Goal: Task Accomplishment & Management: Manage account settings

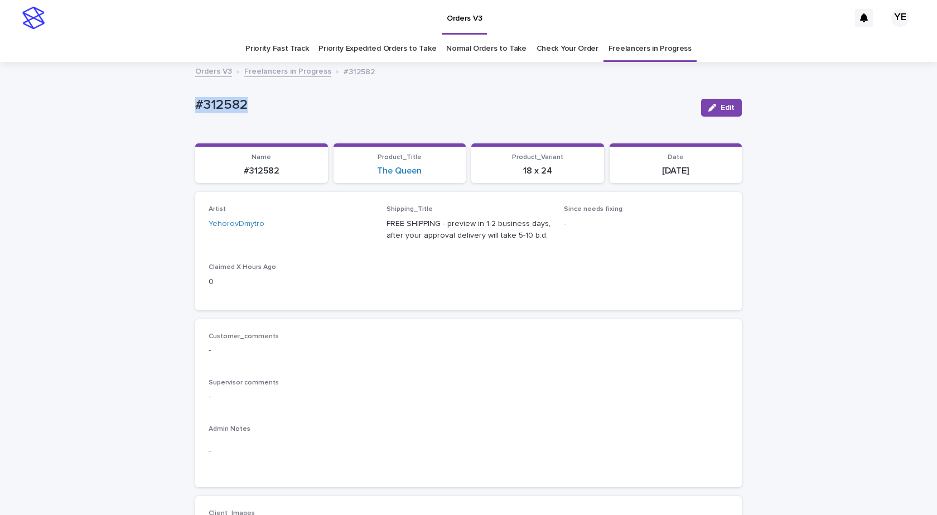
drag, startPoint x: 179, startPoint y: 3, endPoint x: 177, endPoint y: 113, distance: 109.9
copy p "#312582"
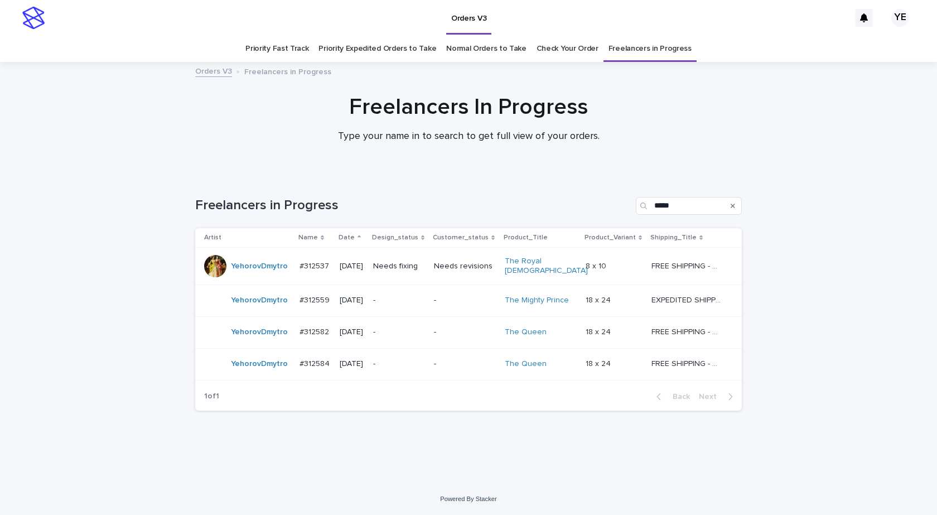
click at [276, 370] on div "YehorovDmytro" at bounding box center [247, 364] width 86 height 22
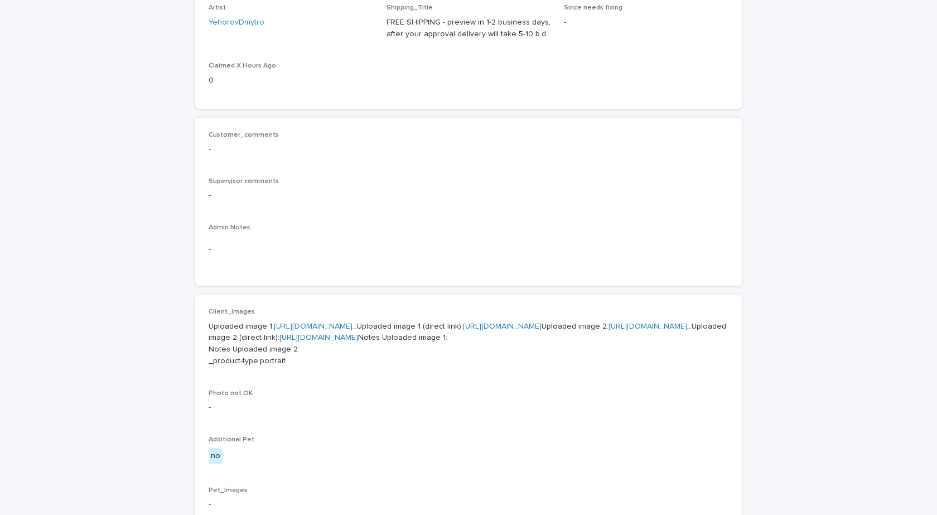
scroll to position [391, 0]
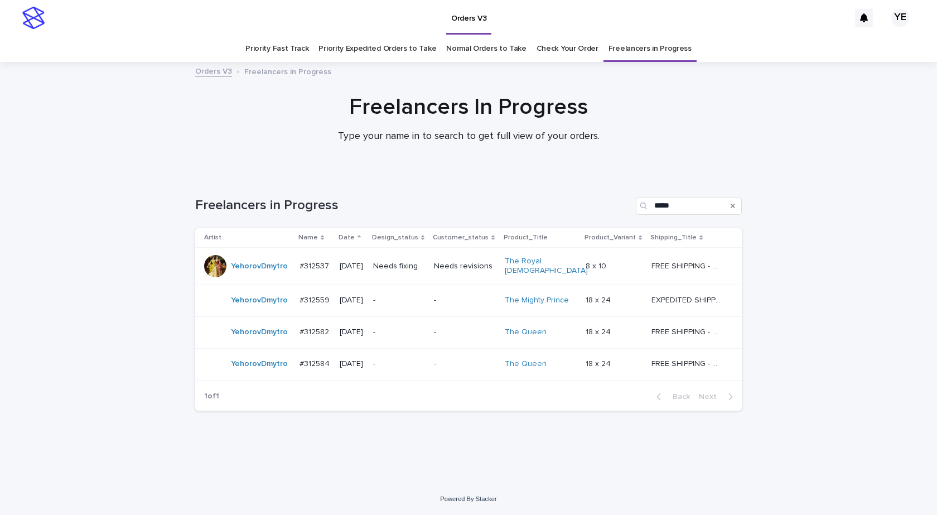
click at [275, 307] on td "YehorovDmytro" at bounding box center [245, 301] width 100 height 32
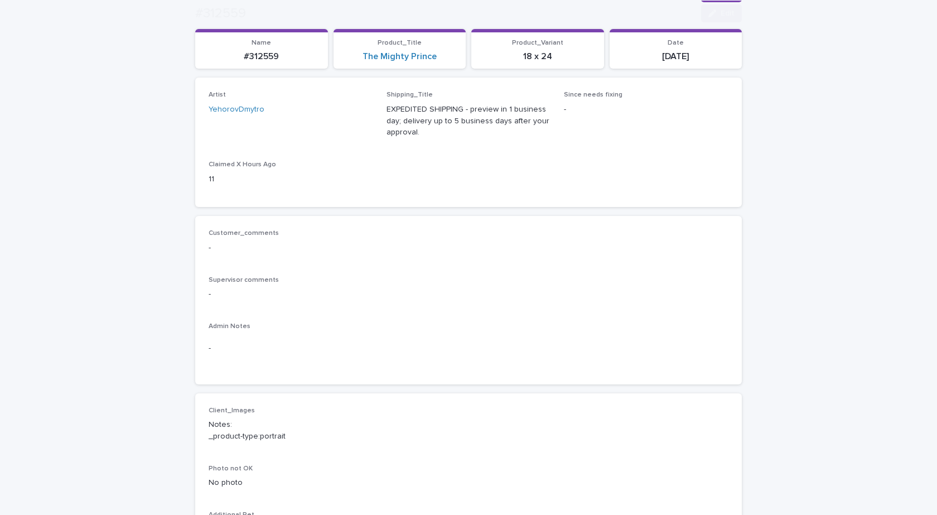
scroll to position [335, 0]
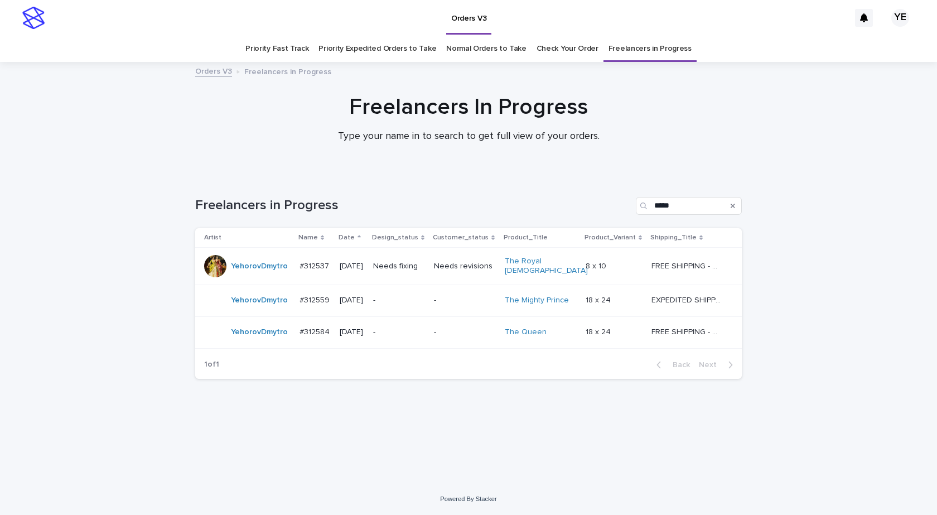
click at [584, 451] on div "Loading... Saving… Loading... Saving… Freelancers in Progress ***** Artist Name…" at bounding box center [469, 315] width 558 height 281
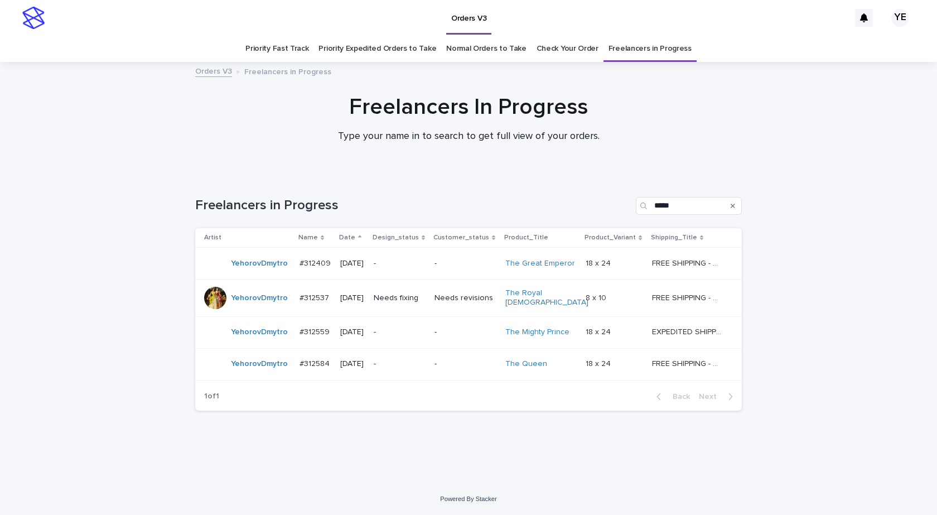
click at [255, 273] on div "YehorovDmytro" at bounding box center [247, 263] width 86 height 22
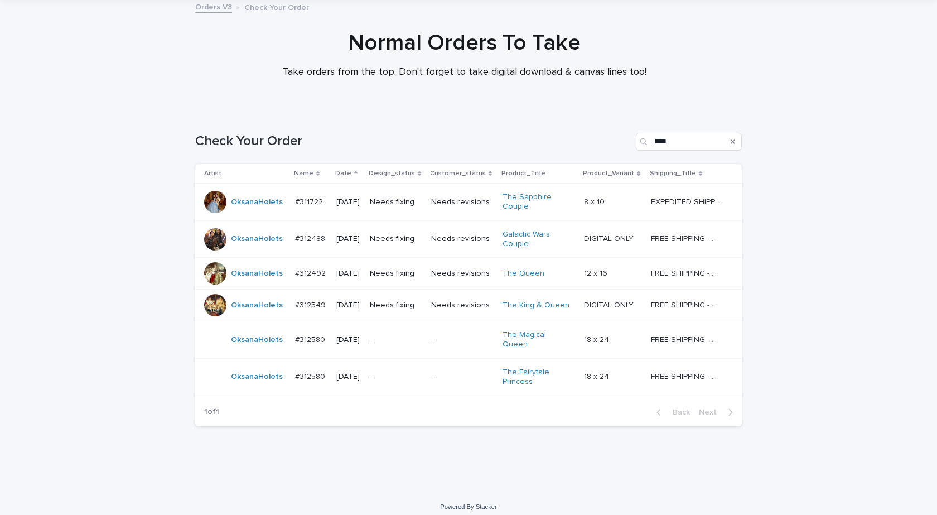
scroll to position [66, 0]
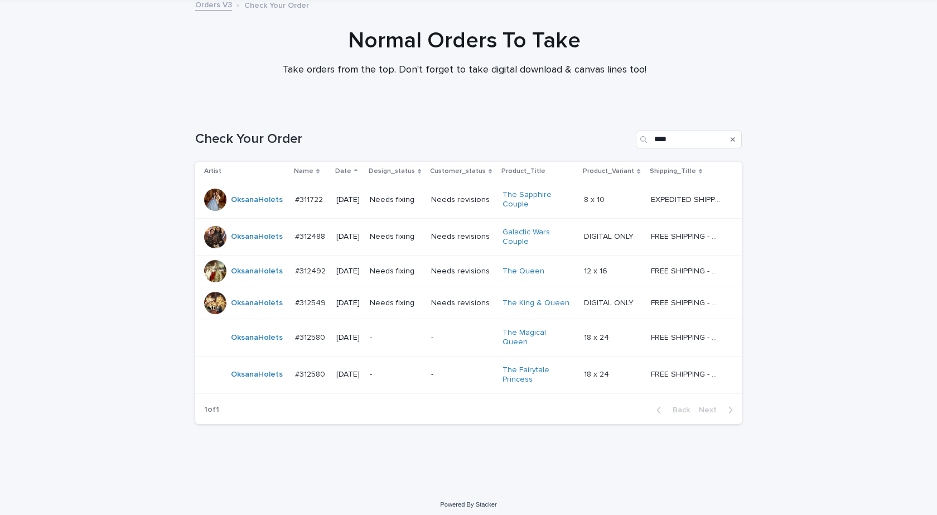
click at [256, 348] on td "OksanaHolets" at bounding box center [242, 337] width 95 height 37
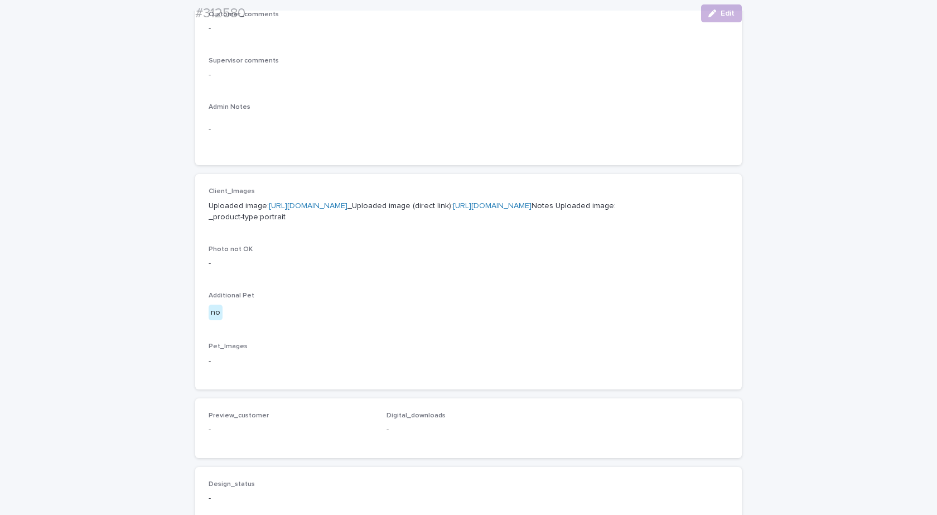
scroll to position [335, 0]
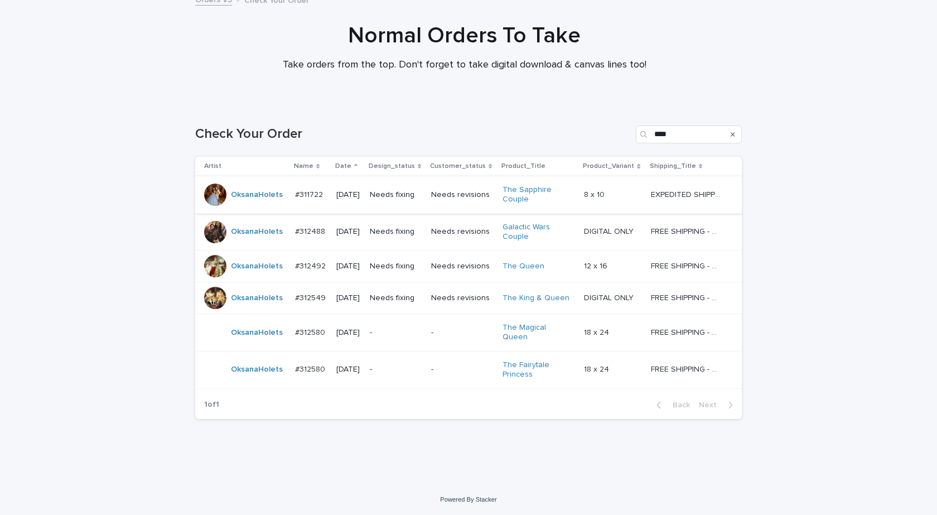
scroll to position [36, 0]
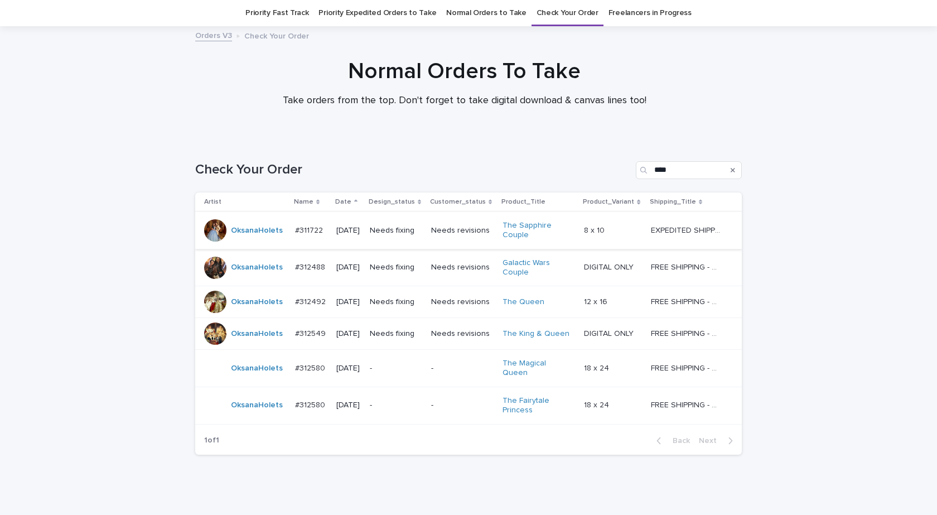
click at [262, 416] on td "OksanaHolets" at bounding box center [242, 405] width 95 height 37
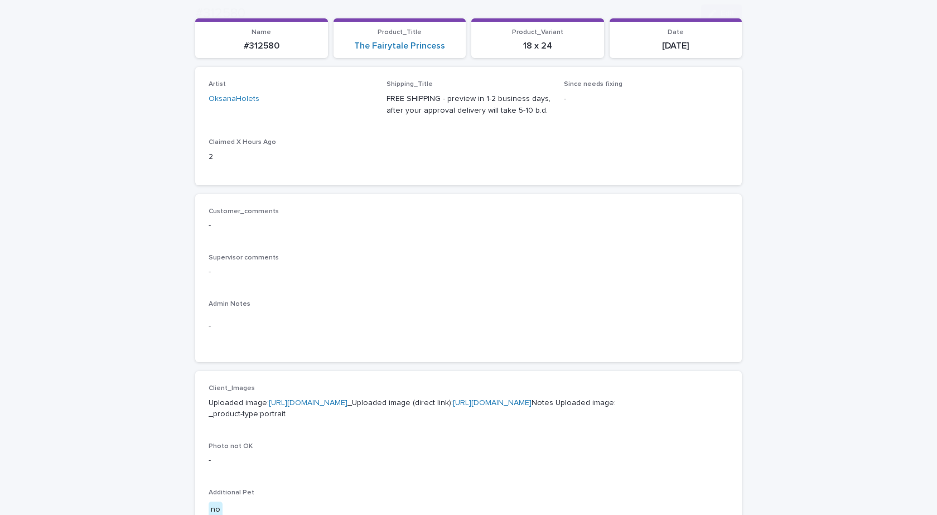
scroll to position [335, 0]
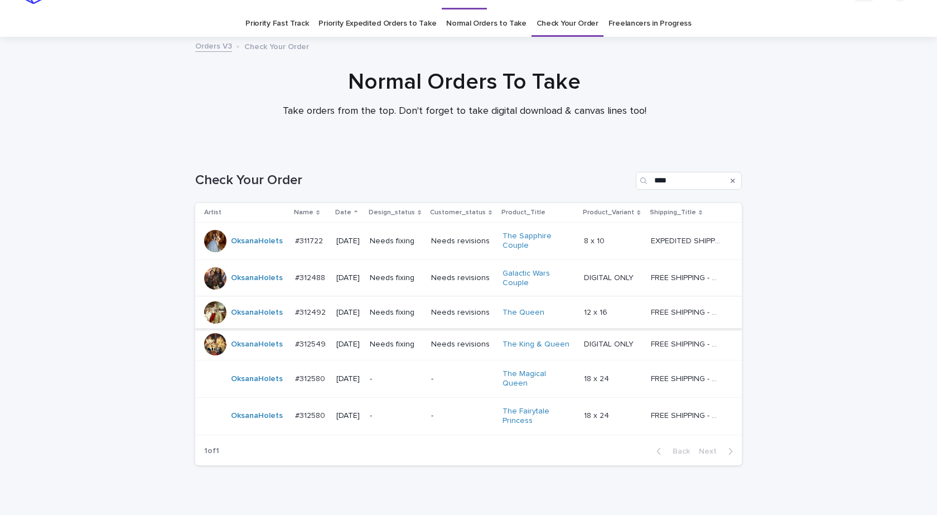
scroll to position [36, 0]
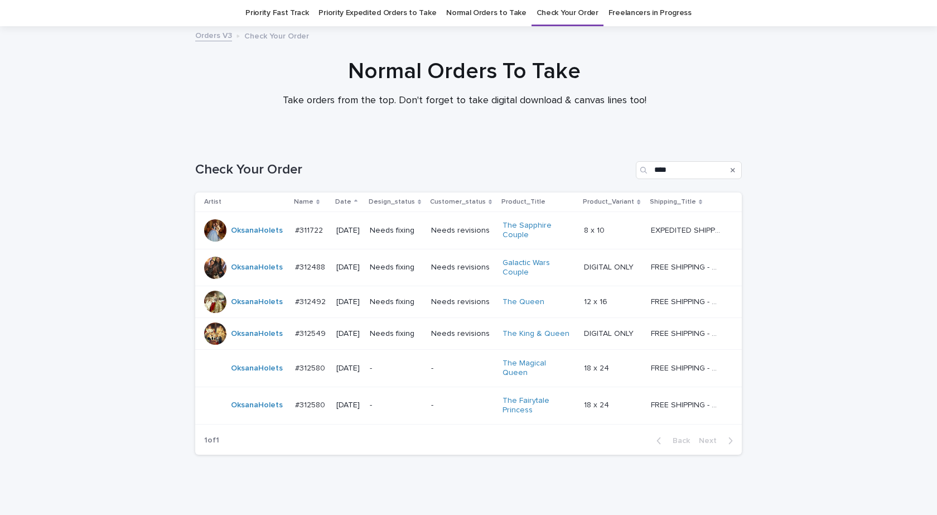
click at [248, 379] on td "OksanaHolets" at bounding box center [242, 368] width 95 height 37
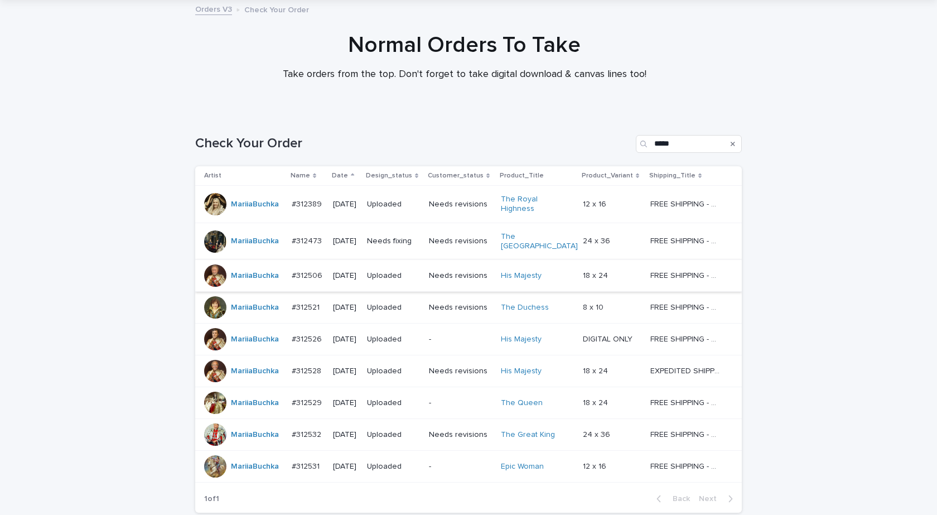
scroll to position [146, 0]
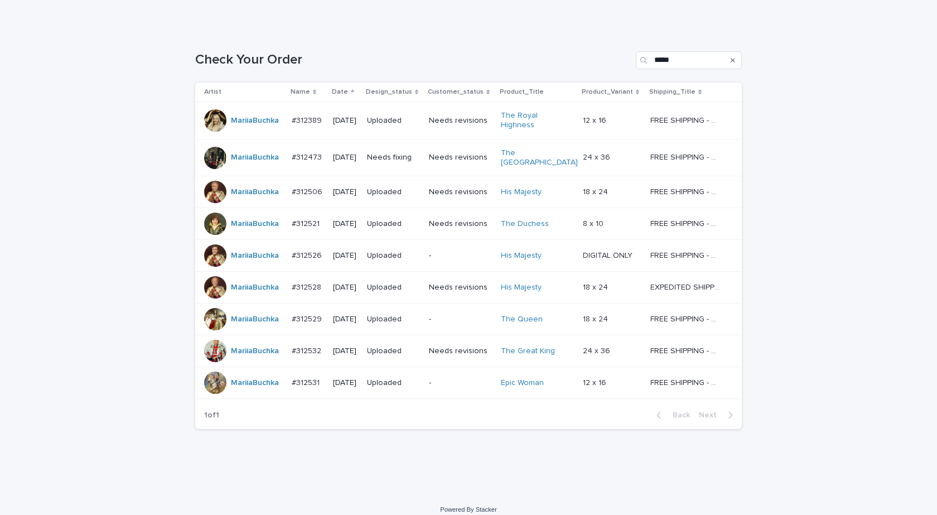
click at [835, 456] on div "Loading... Saving… Loading... Saving… Check Your Order ***** Artist Name Date D…" at bounding box center [468, 261] width 937 height 465
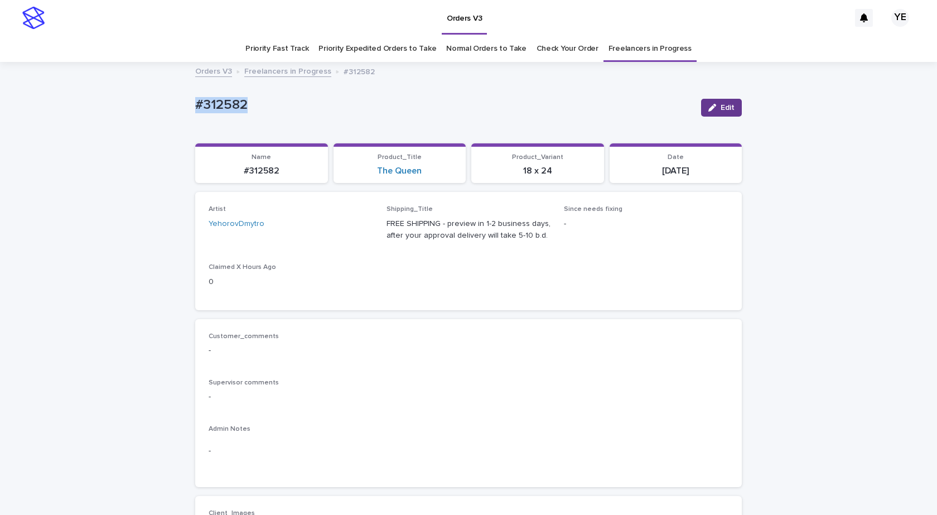
click at [721, 109] on span "Edit" at bounding box center [728, 108] width 14 height 8
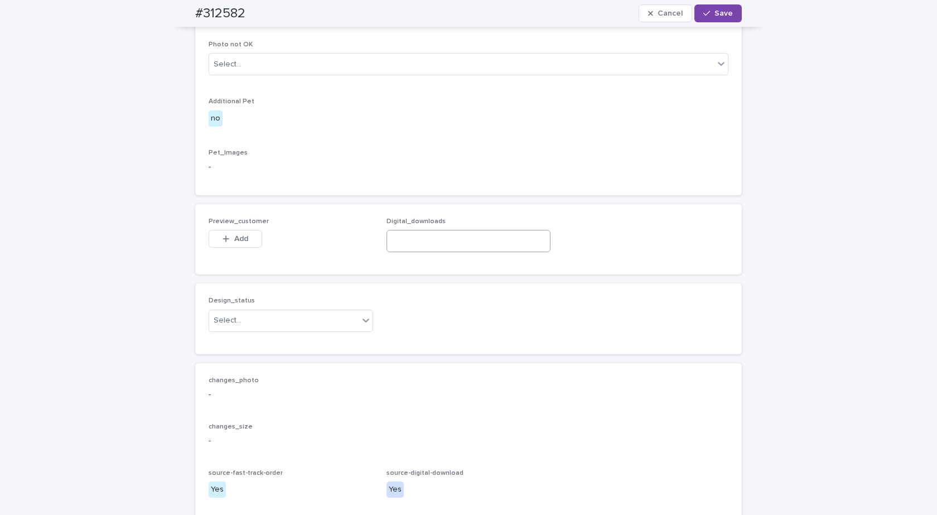
scroll to position [614, 0]
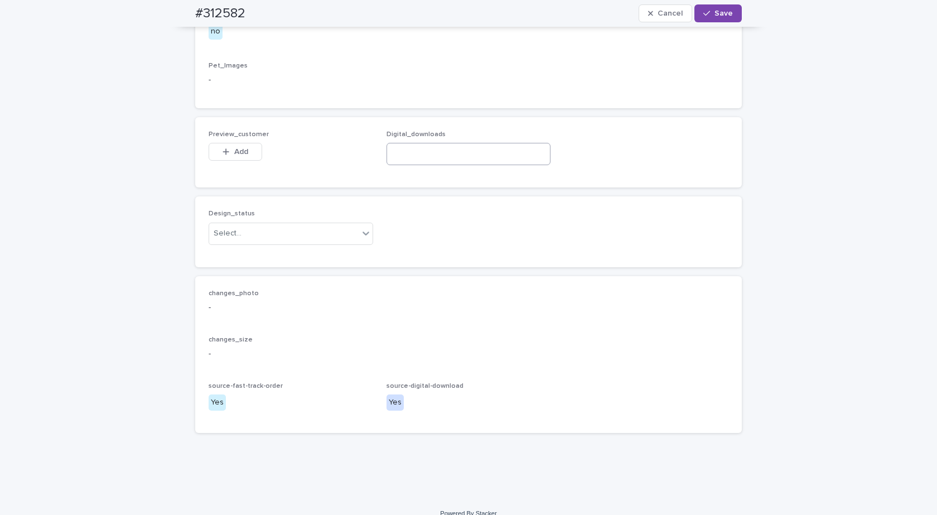
drag, startPoint x: 459, startPoint y: 198, endPoint x: 457, endPoint y: 204, distance: 6.2
click at [458, 174] on div "Digital_downloads" at bounding box center [469, 153] width 165 height 44
click at [457, 165] on input at bounding box center [469, 154] width 165 height 22
paste input "**********"
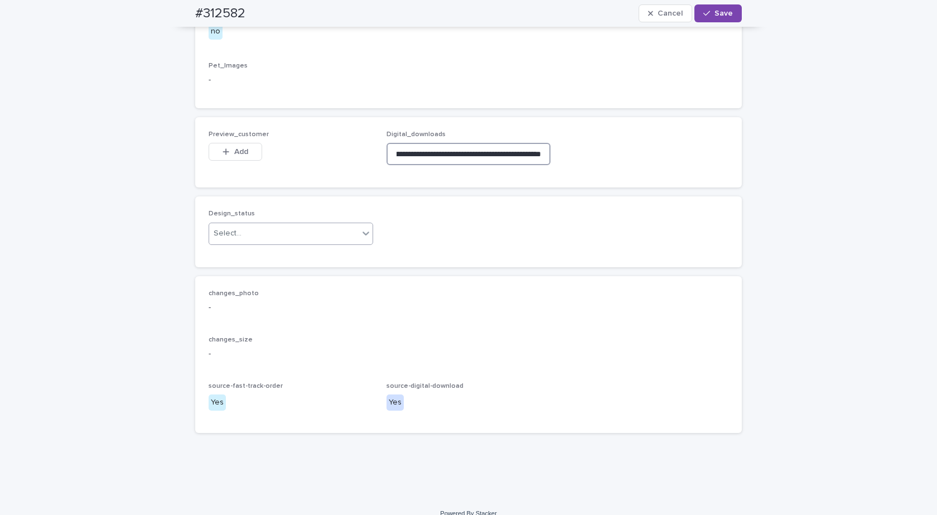
type input "**********"
click at [286, 243] on div "Select..." at bounding box center [284, 233] width 150 height 18
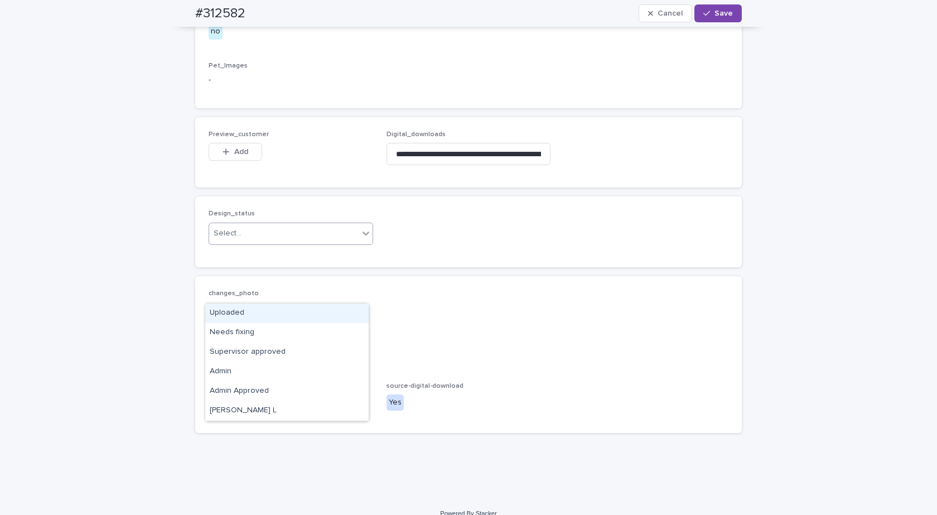
click at [217, 304] on div "Uploaded" at bounding box center [286, 314] width 163 height 20
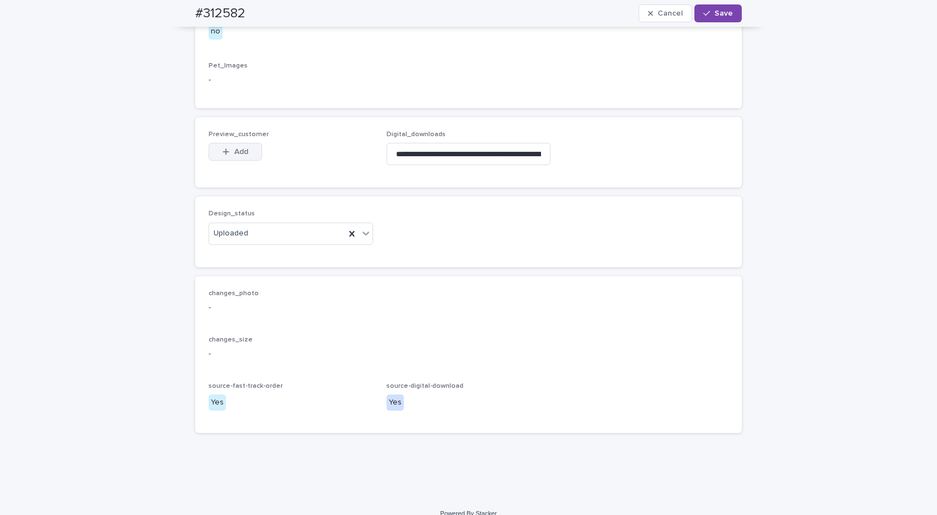
click at [234, 161] on button "Add" at bounding box center [236, 152] width 54 height 18
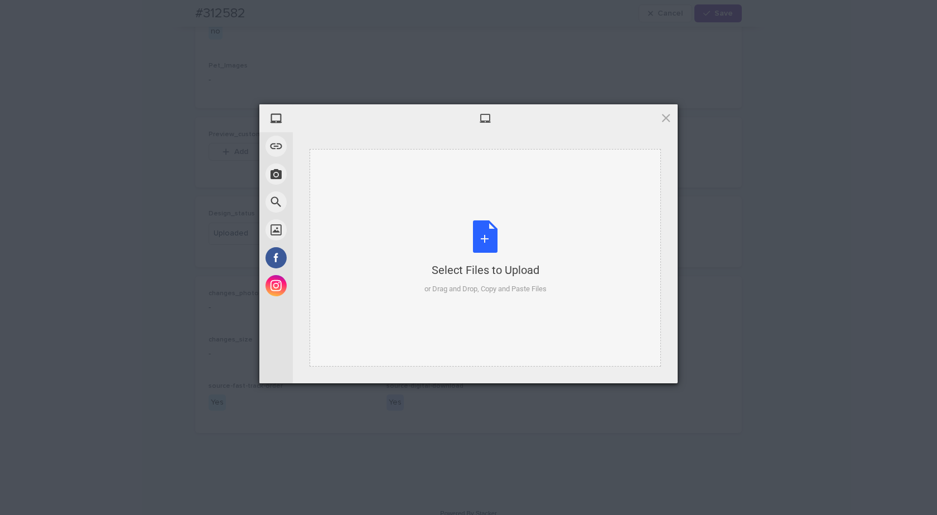
click at [479, 256] on div "Select Files to Upload or Drag and Drop, Copy and Paste Files" at bounding box center [486, 257] width 122 height 74
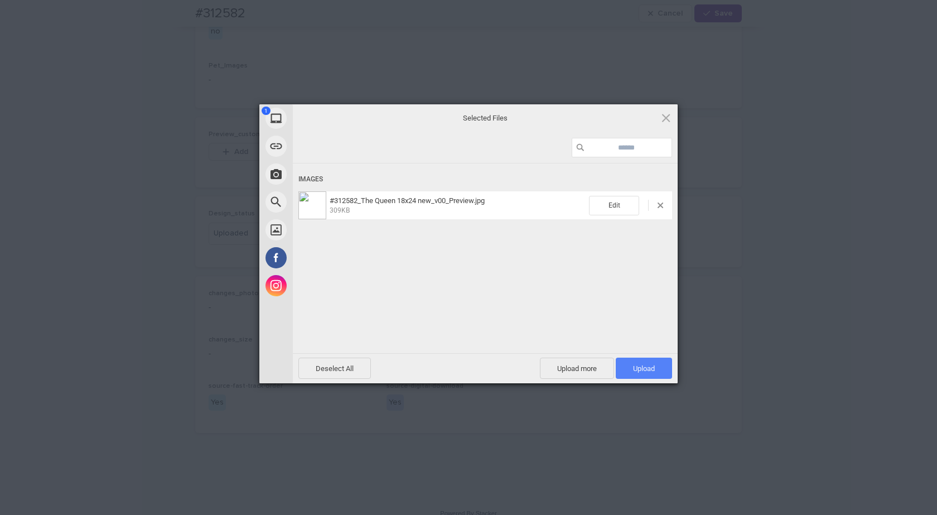
click at [655, 371] on span "Upload 1" at bounding box center [644, 368] width 56 height 21
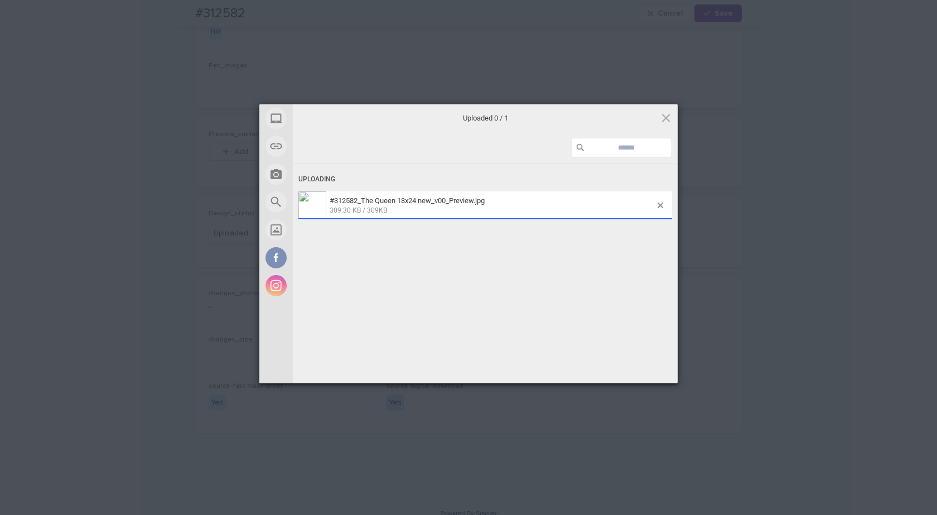
scroll to position [634, 0]
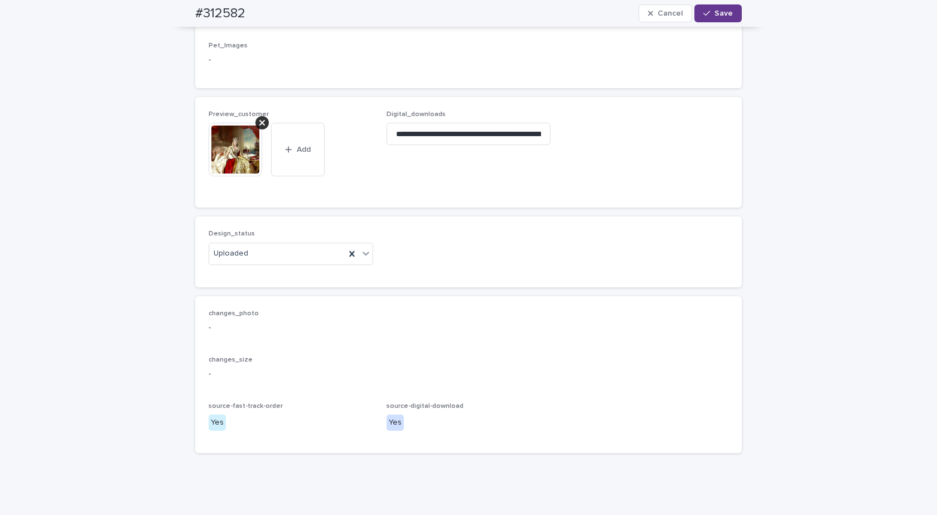
click at [717, 6] on button "Save" at bounding box center [718, 13] width 47 height 18
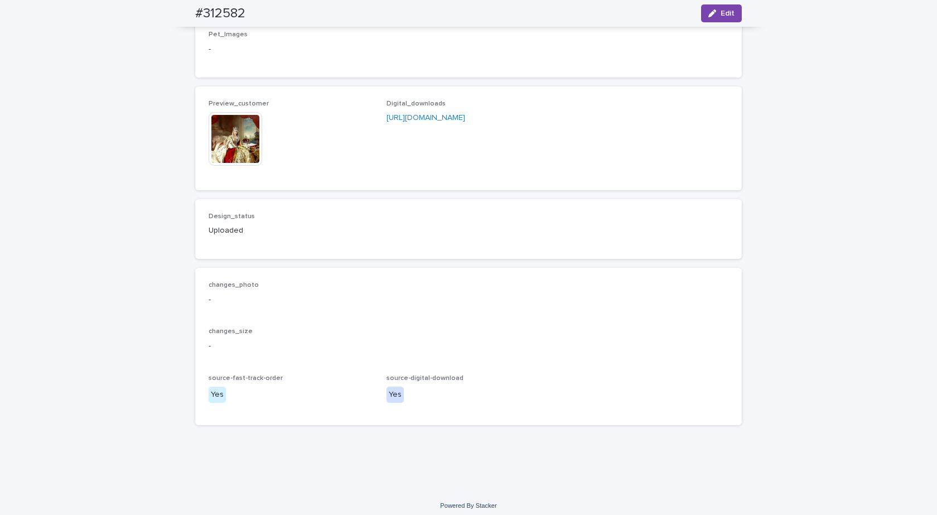
scroll to position [620, 0]
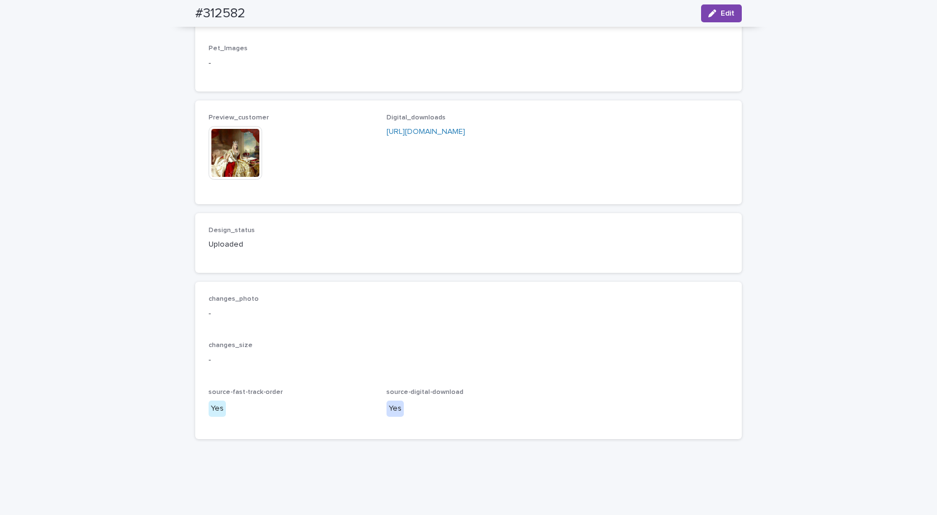
click at [228, 180] on img at bounding box center [236, 153] width 54 height 54
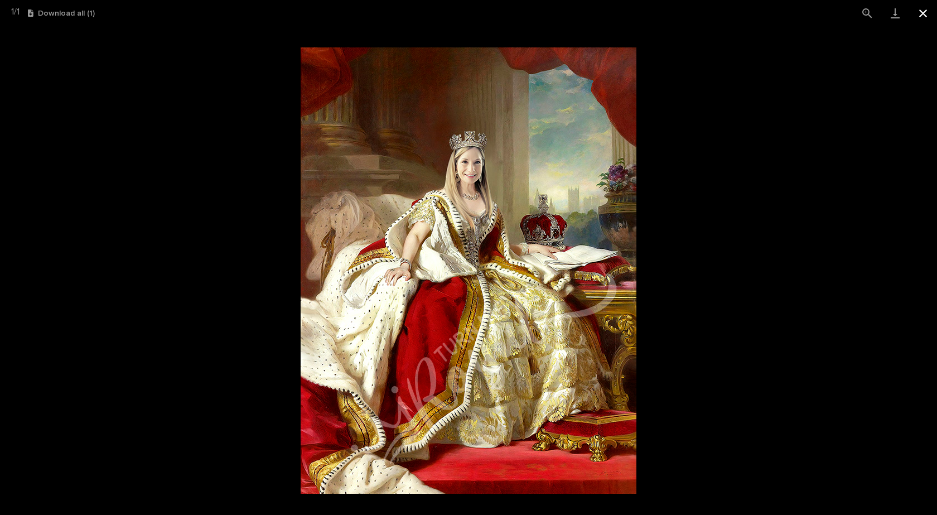
click at [924, 12] on button "Close gallery" at bounding box center [923, 13] width 28 height 26
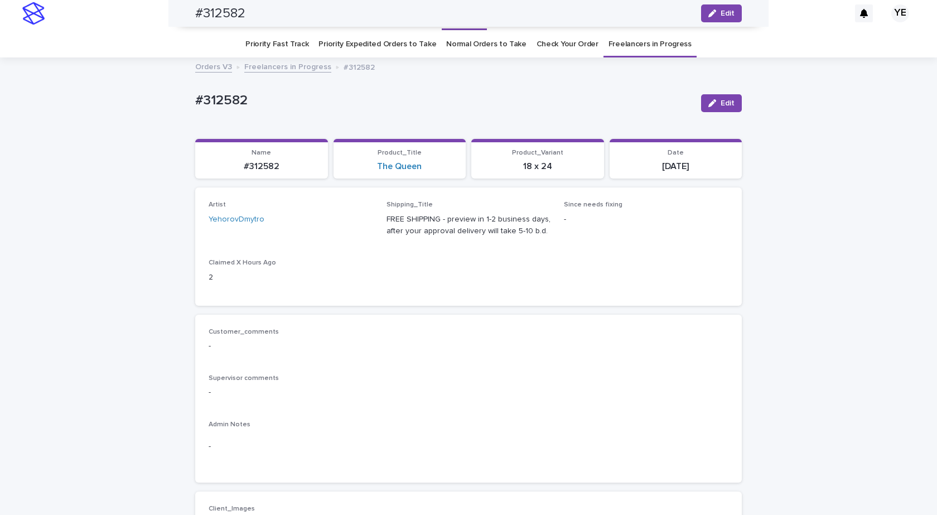
scroll to position [0, 0]
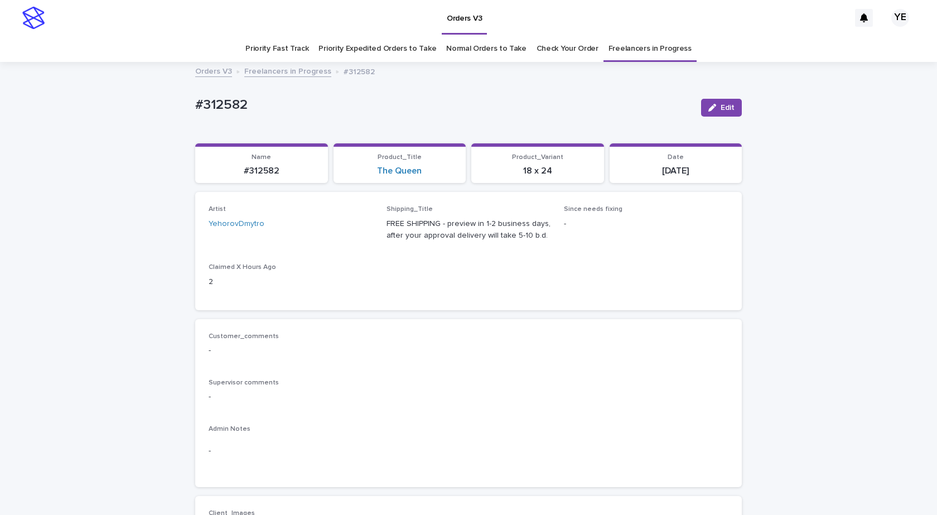
click at [264, 70] on link "Freelancers in Progress" at bounding box center [287, 70] width 87 height 13
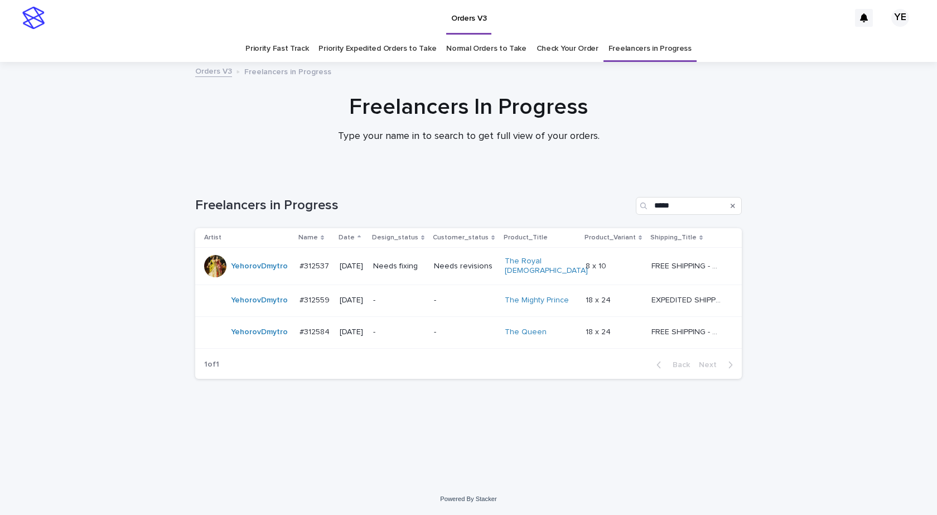
click at [257, 335] on div "YehorovDmytro" at bounding box center [259, 332] width 57 height 18
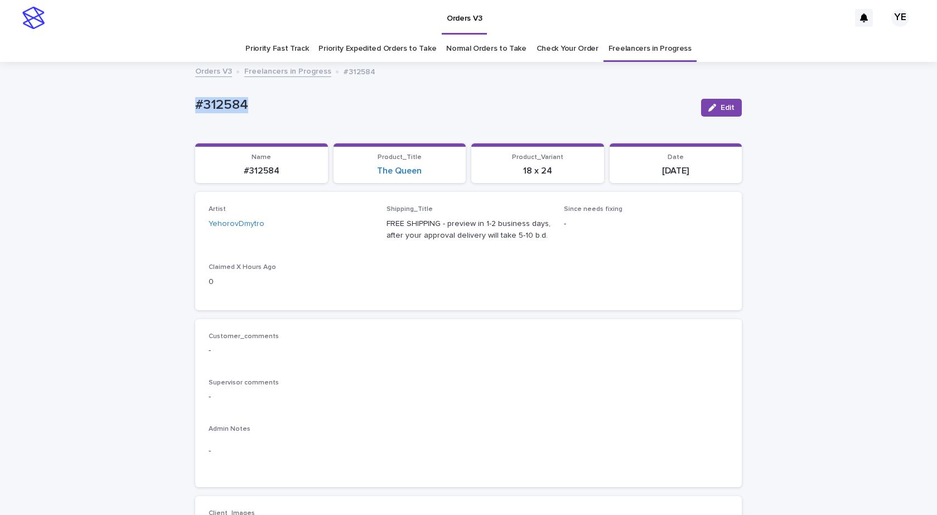
drag, startPoint x: 285, startPoint y: 100, endPoint x: 147, endPoint y: 107, distance: 137.4
copy p "#312584"
